Goal: Task Accomplishment & Management: Complete application form

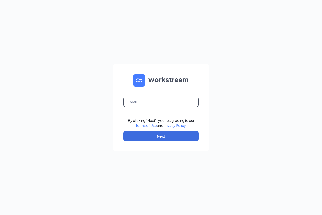
click at [156, 105] on input "text" at bounding box center [161, 102] width 76 height 10
type input "[EMAIL_ADDRESS][DOMAIN_NAME]"
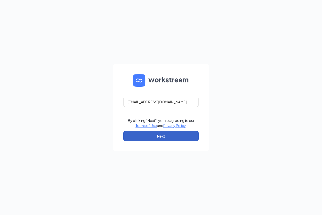
click at [158, 133] on button "Next" at bounding box center [161, 136] width 76 height 10
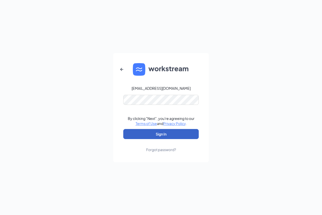
click at [153, 133] on button "Sign In" at bounding box center [161, 134] width 76 height 10
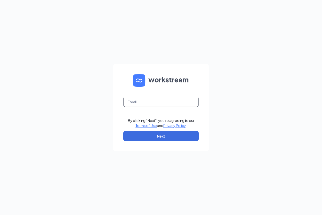
click at [150, 99] on input "text" at bounding box center [161, 102] width 76 height 10
type input "[EMAIL_ADDRESS][DOMAIN_NAME]"
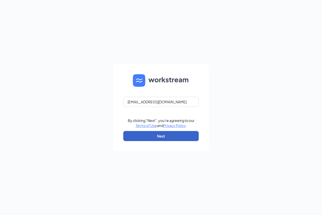
click at [166, 134] on button "Next" at bounding box center [161, 136] width 76 height 10
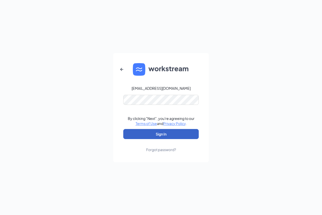
click at [162, 133] on button "Sign In" at bounding box center [161, 134] width 76 height 10
